Goal: Use online tool/utility: Use online tool/utility

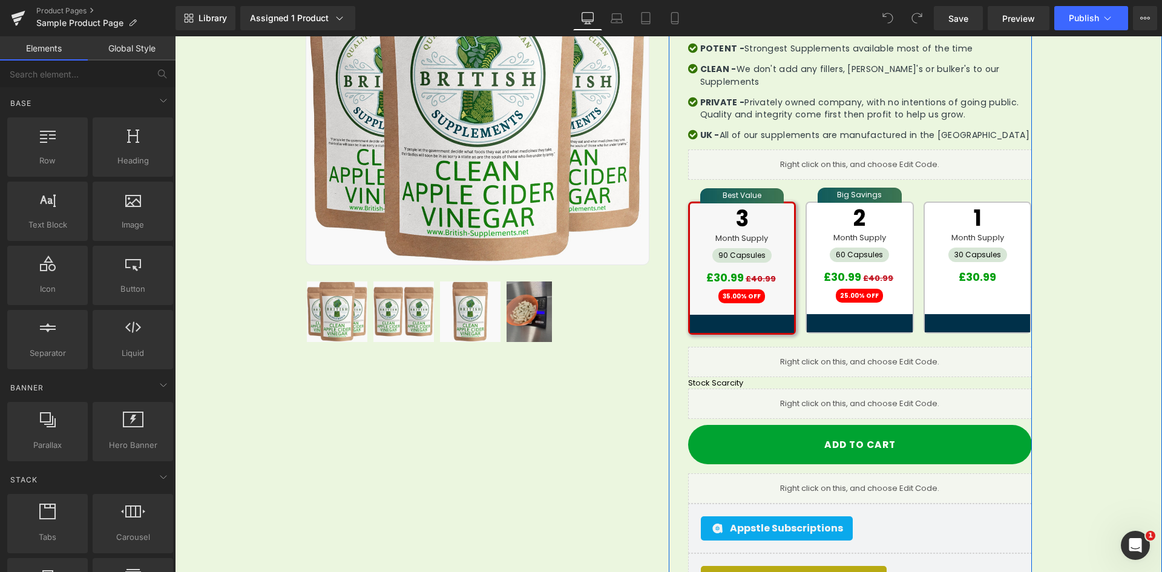
scroll to position [303, 0]
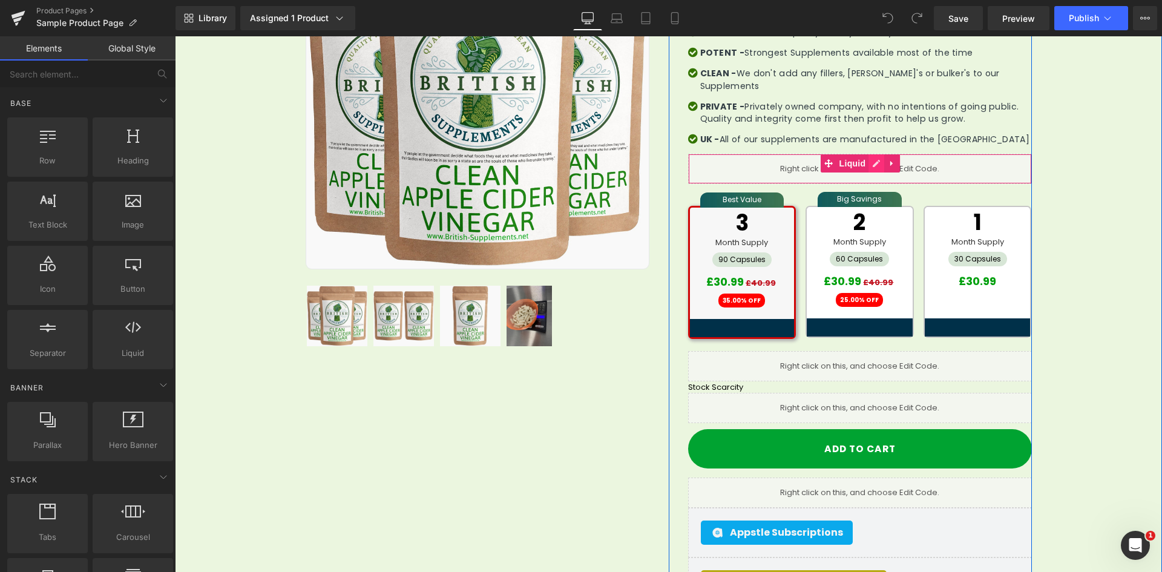
click at [872, 159] on icon at bounding box center [876, 163] width 8 height 9
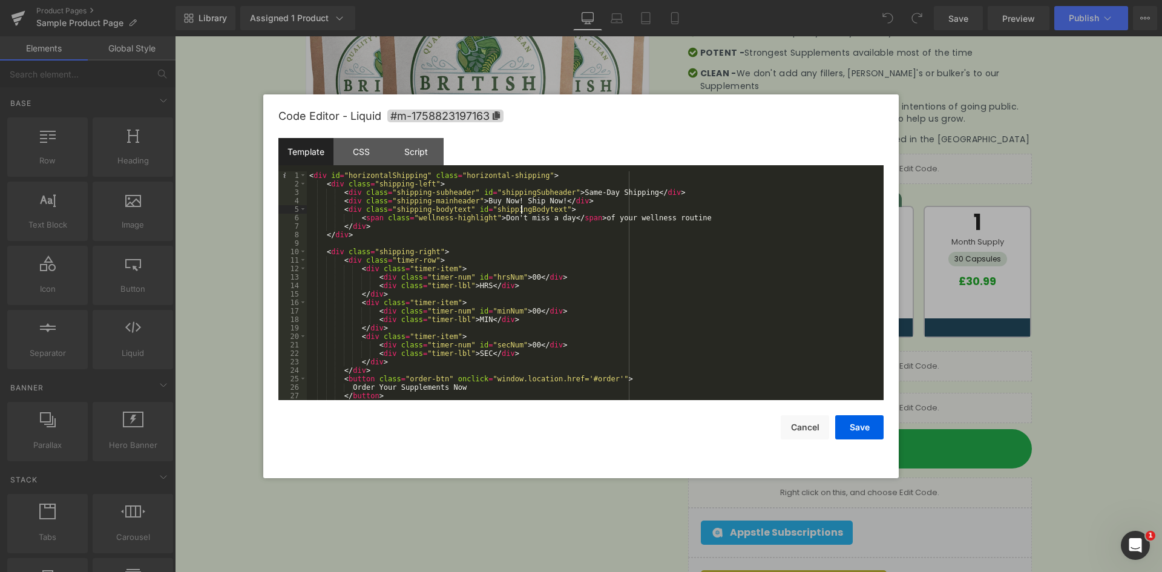
click at [519, 208] on div "< div id = "horizontalShipping" class = "horizontal-shipping" > < div class = "…" at bounding box center [593, 294] width 572 height 246
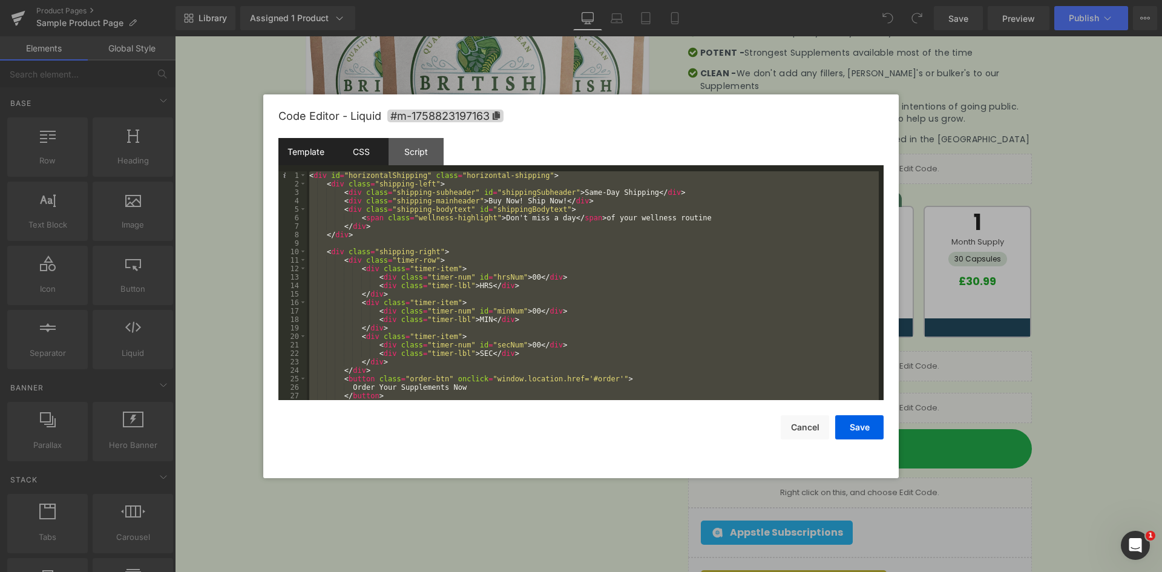
click at [374, 152] on div "CSS" at bounding box center [361, 151] width 55 height 27
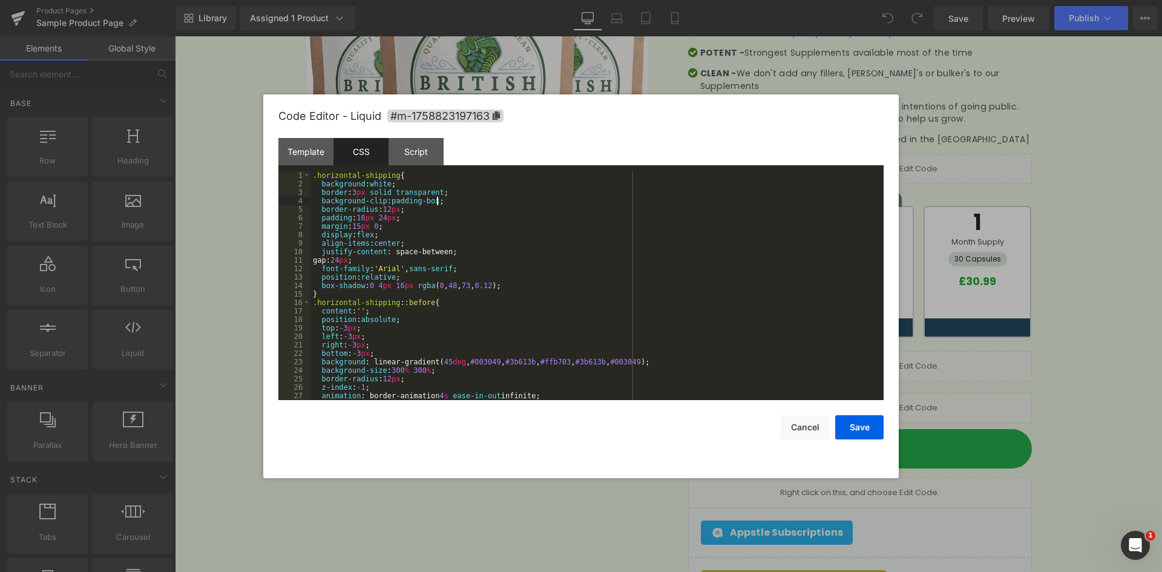
click at [476, 202] on div ".horizontal-shipping { background : white ; border : 3 px solid transparent ; b…" at bounding box center [595, 294] width 568 height 246
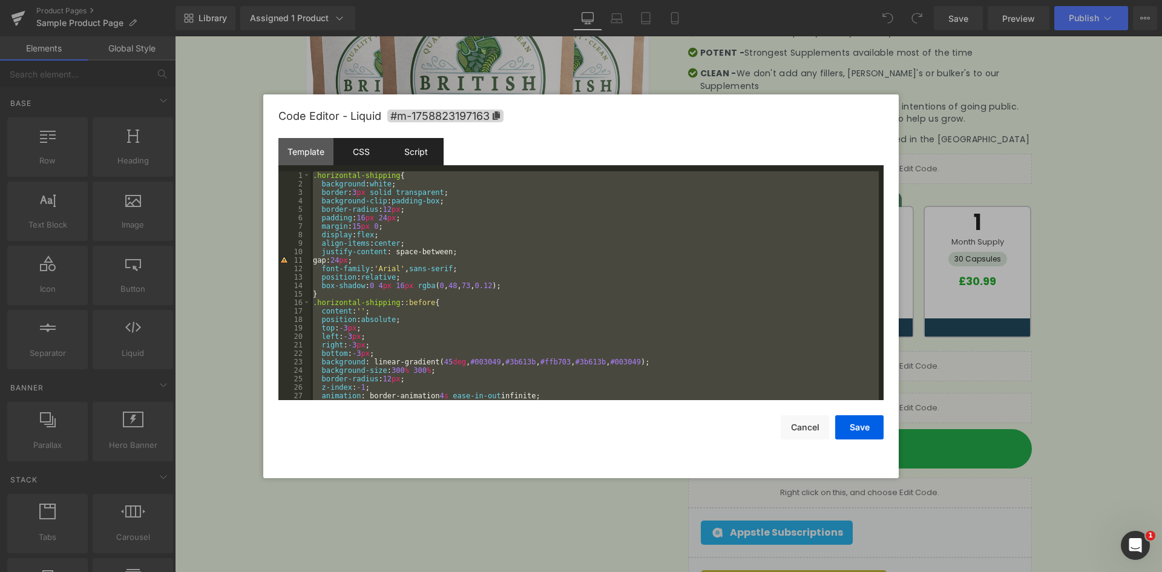
click at [411, 154] on div "Script" at bounding box center [416, 151] width 55 height 27
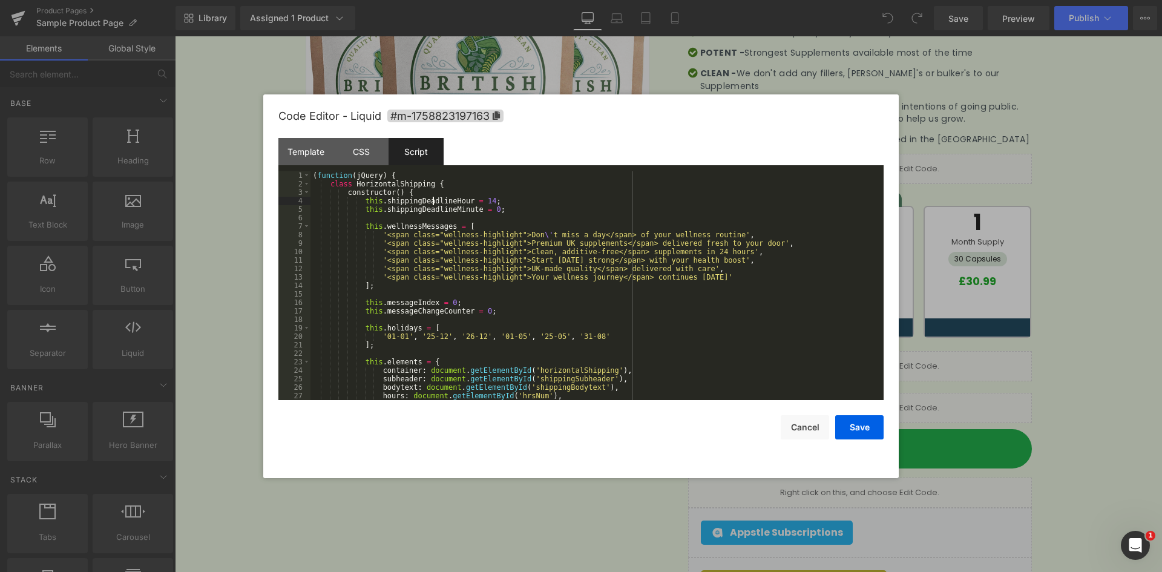
click at [432, 199] on div "( function ( jQuery ) { class HorizontalShipping { constructor ( ) { this . shi…" at bounding box center [595, 294] width 568 height 246
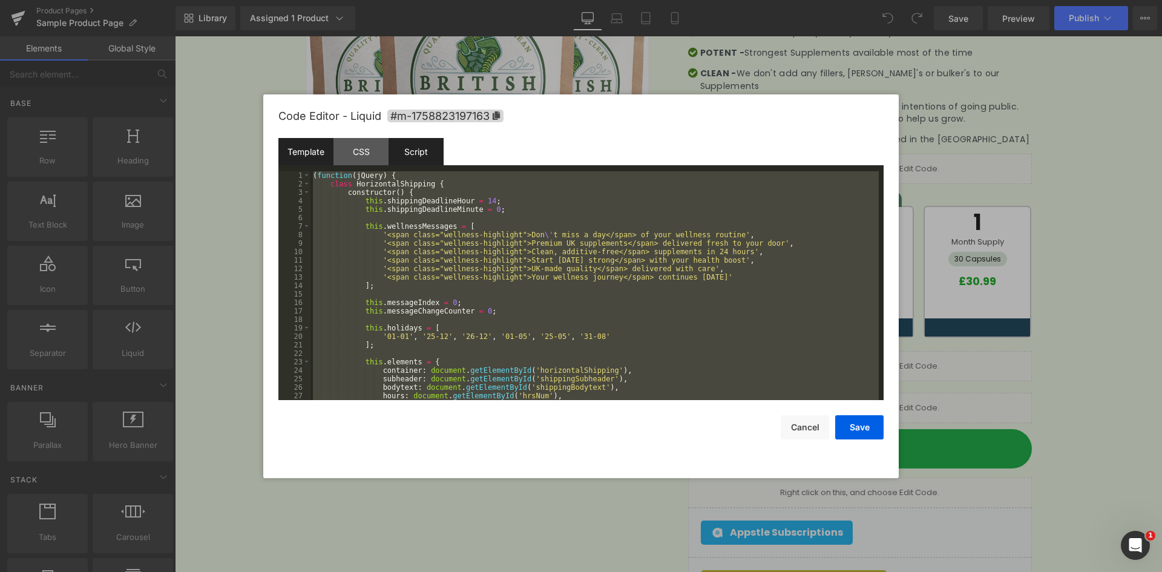
click at [321, 160] on div "Template" at bounding box center [305, 151] width 55 height 27
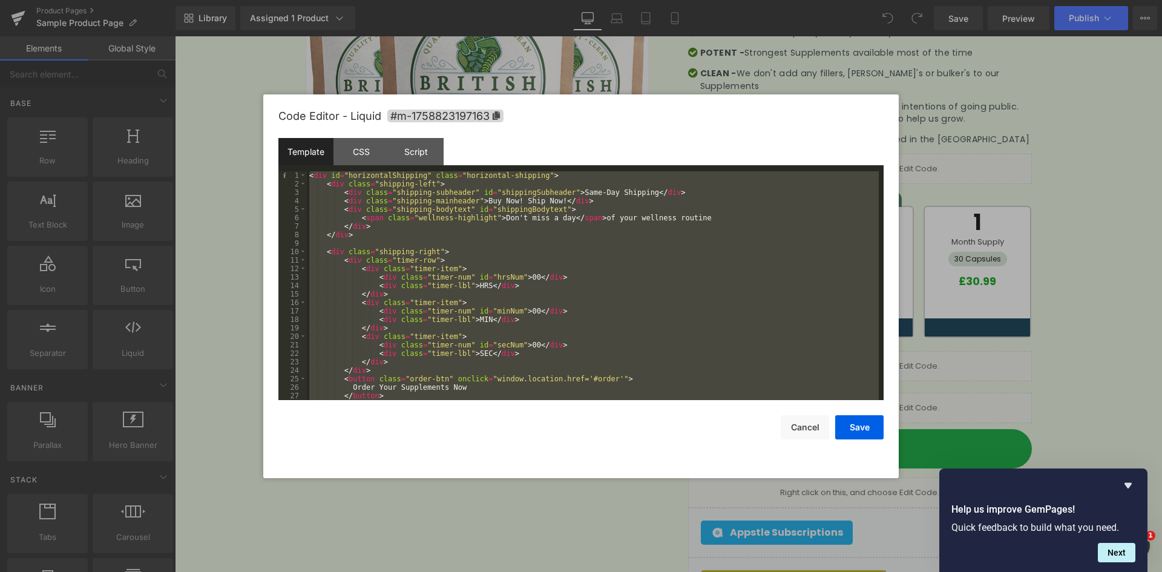
click at [469, 219] on div "< div id = "horizontalShipping" class = "horizontal-shipping" > < div class = "…" at bounding box center [593, 285] width 572 height 229
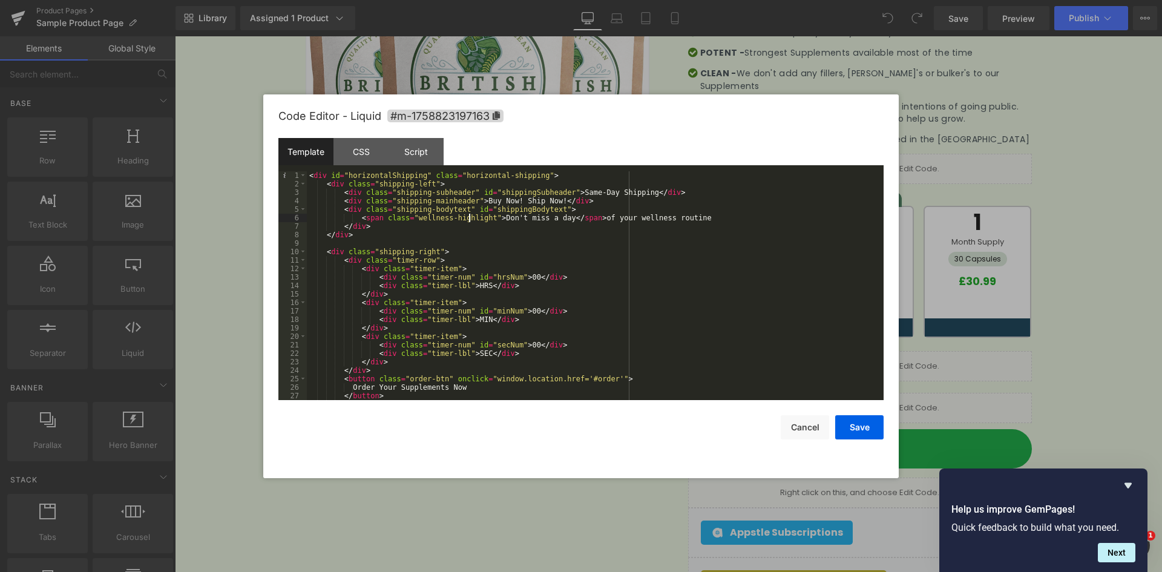
scroll to position [0, 0]
click at [429, 153] on div "Script" at bounding box center [416, 151] width 55 height 27
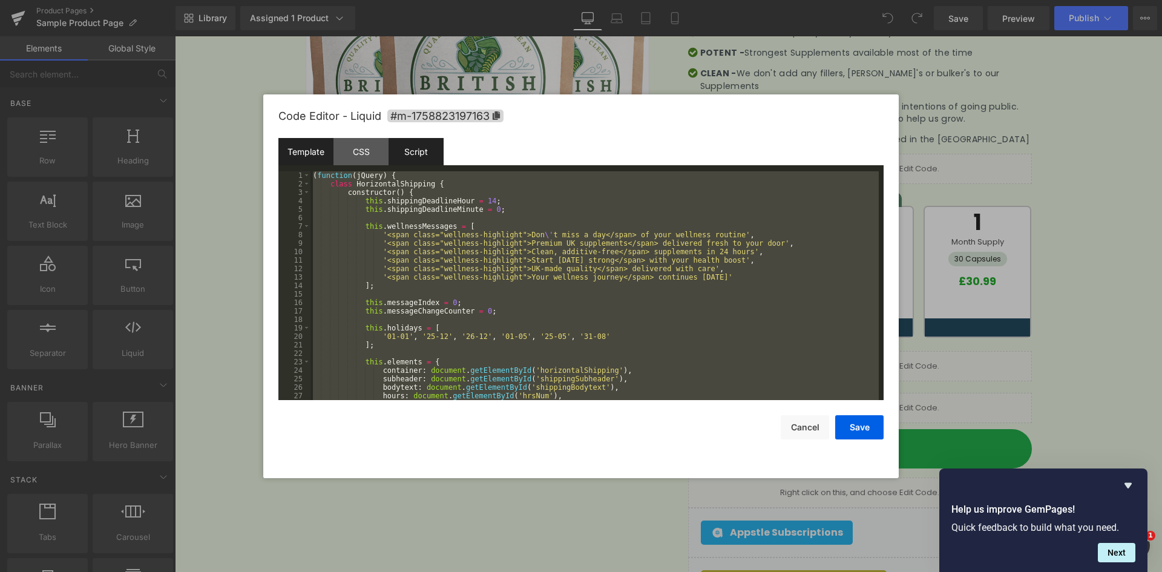
click at [315, 159] on div "Template" at bounding box center [305, 151] width 55 height 27
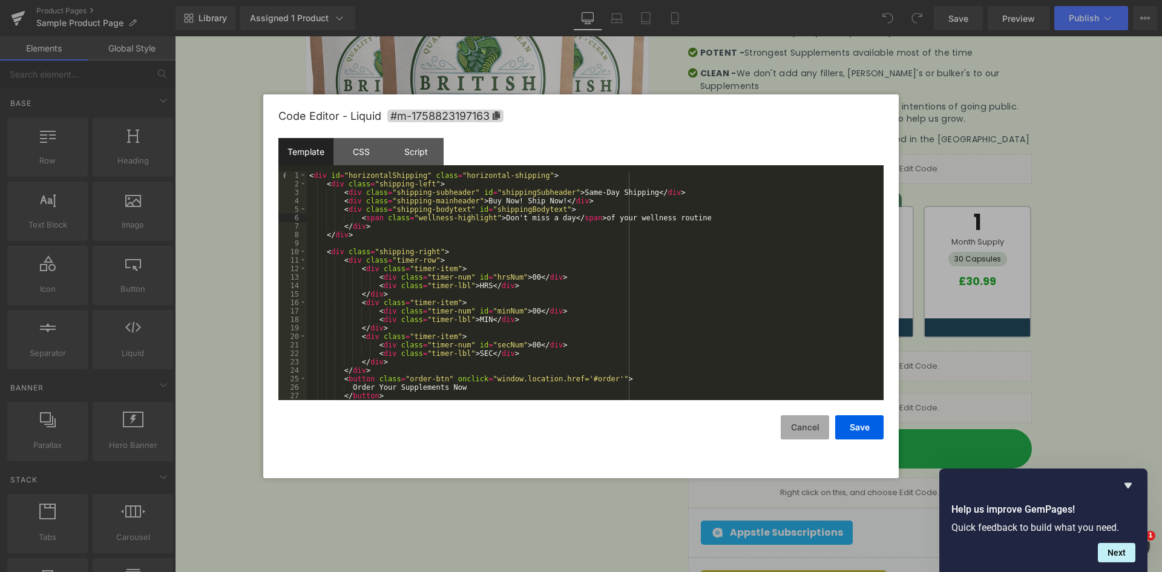
click at [811, 432] on button "Cancel" at bounding box center [805, 427] width 48 height 24
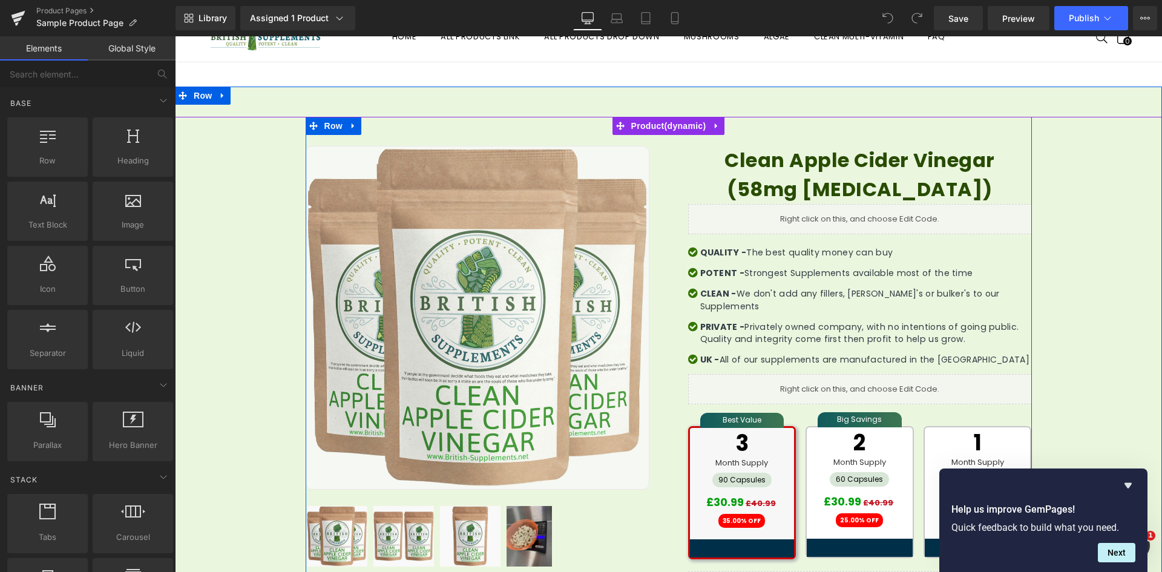
scroll to position [61, 0]
